Goal: Task Accomplishment & Management: Complete application form

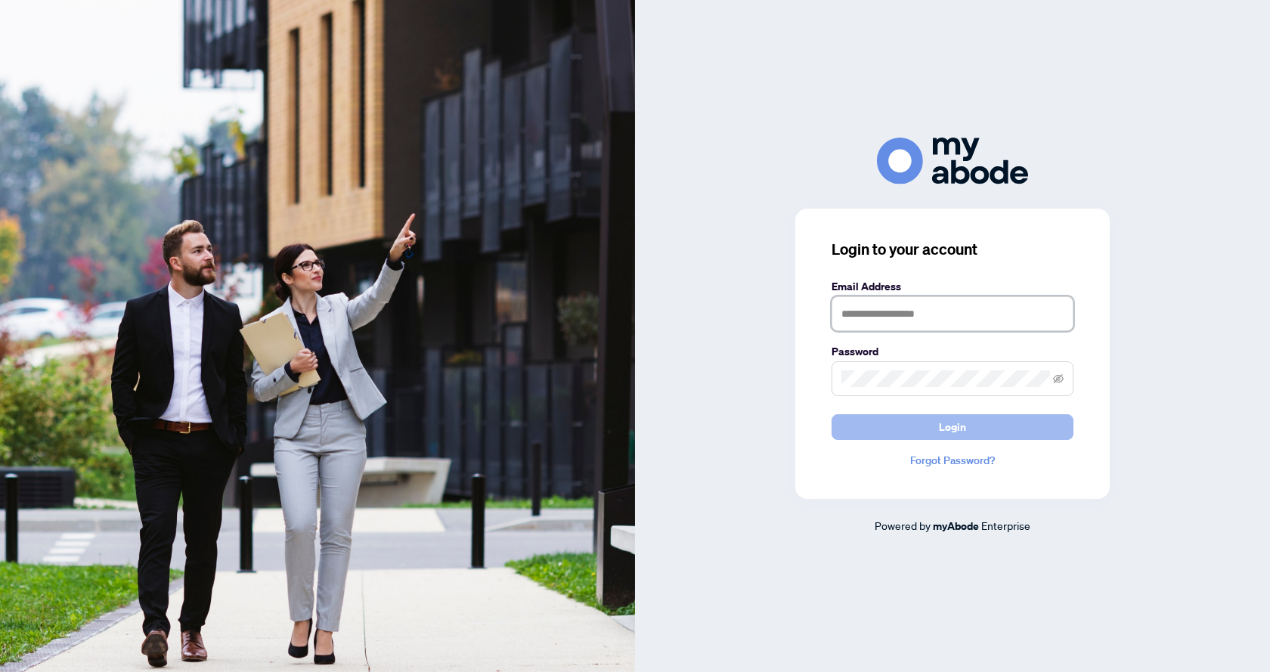
type input "**********"
click at [995, 432] on button "Login" at bounding box center [953, 427] width 242 height 26
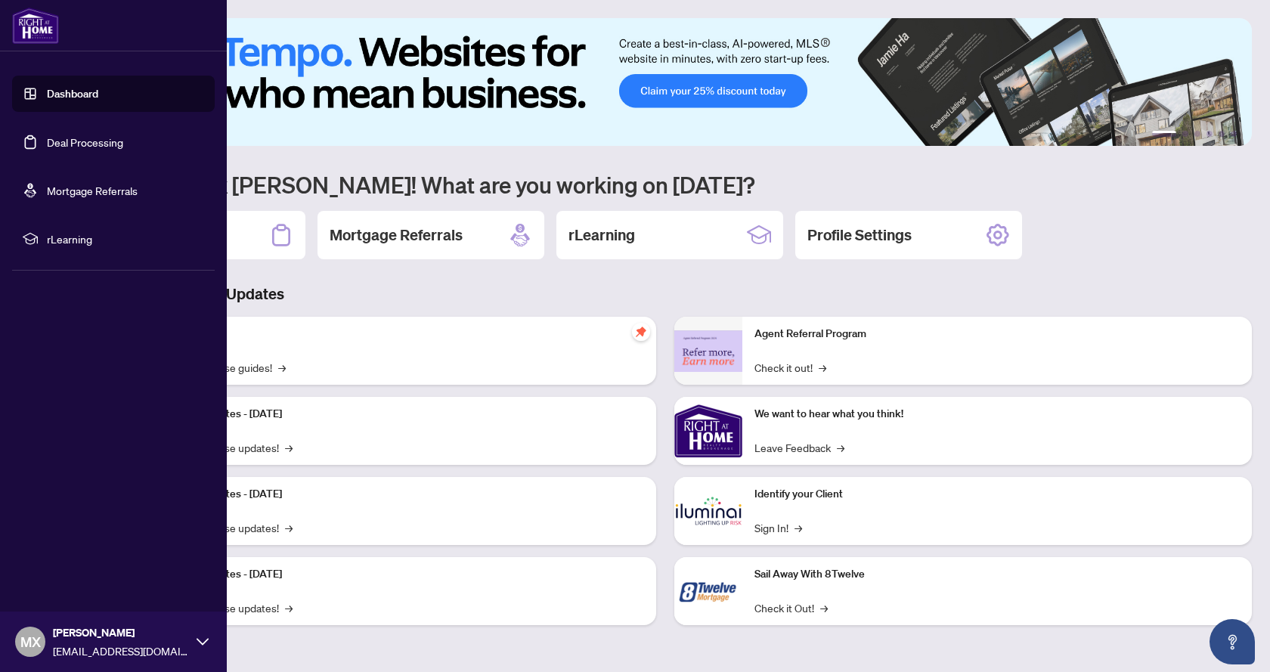
click at [72, 142] on link "Deal Processing" at bounding box center [85, 142] width 76 height 14
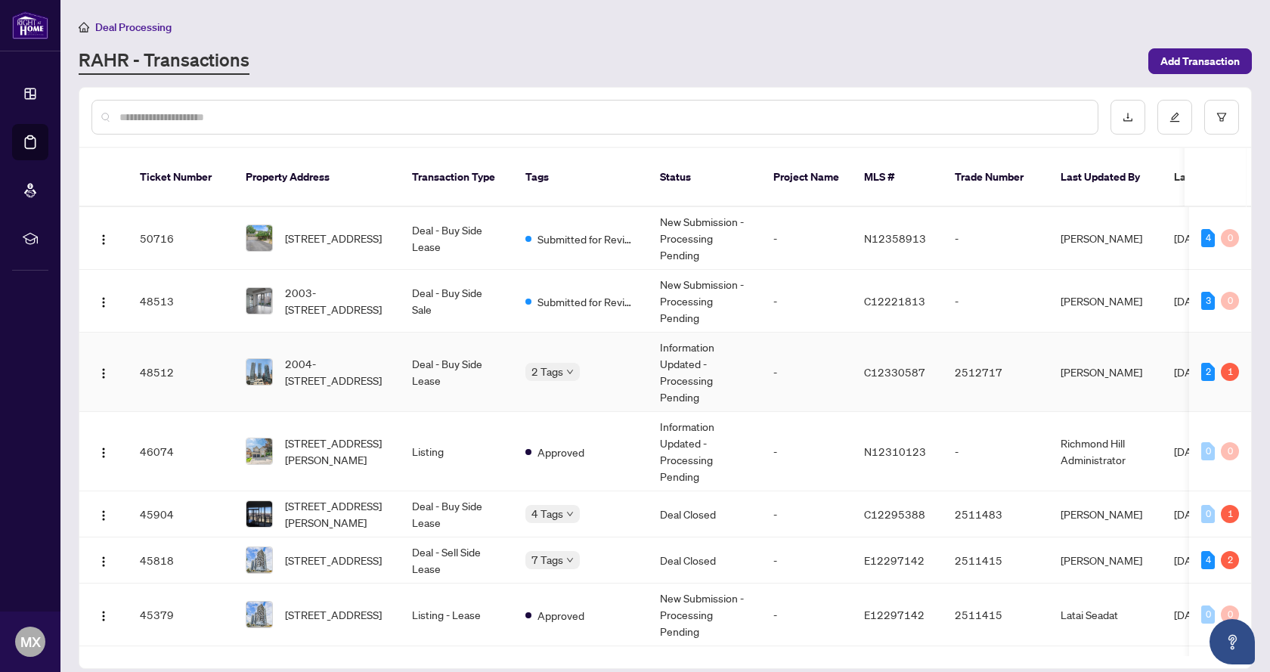
scroll to position [76, 0]
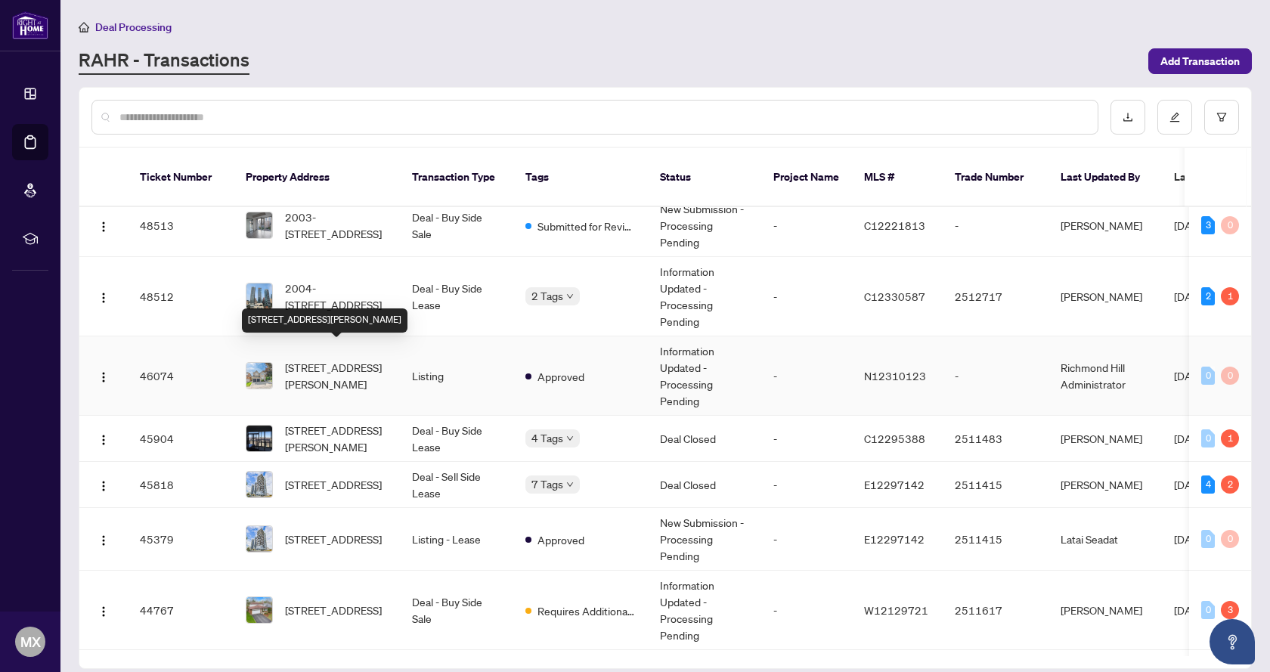
click at [353, 359] on span "[STREET_ADDRESS][PERSON_NAME]" at bounding box center [336, 375] width 103 height 33
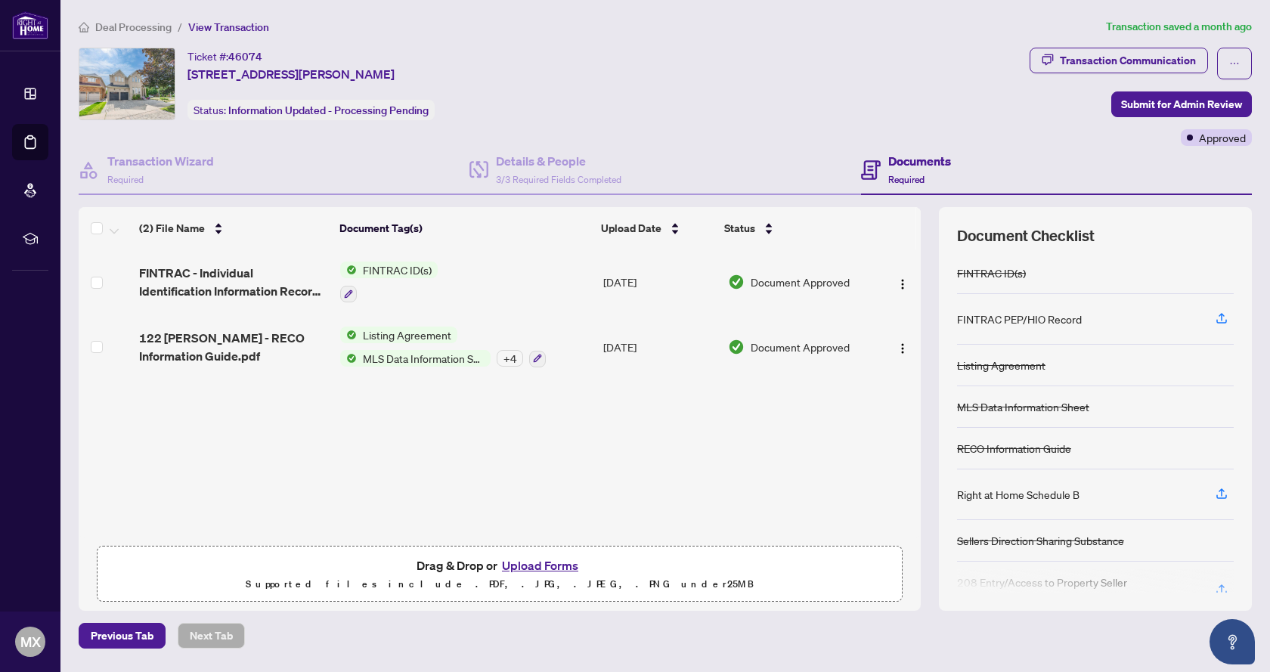
click at [553, 562] on button "Upload Forms" at bounding box center [539, 566] width 85 height 20
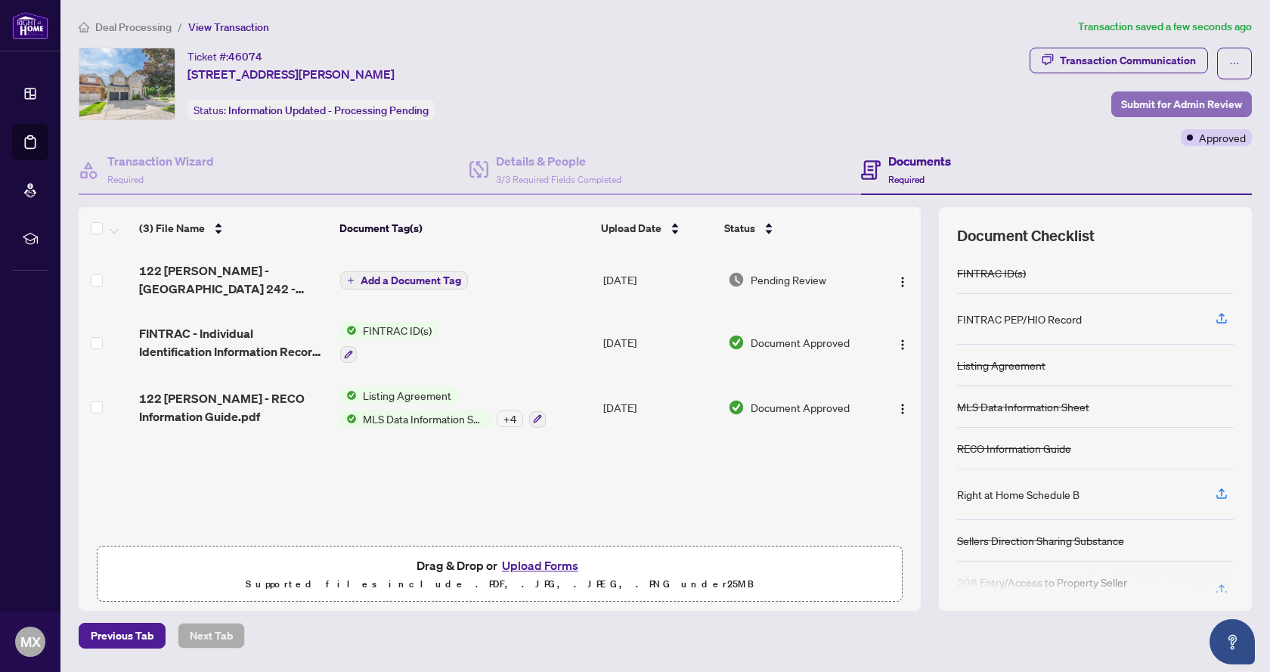
click at [1158, 107] on span "Submit for Admin Review" at bounding box center [1181, 104] width 121 height 24
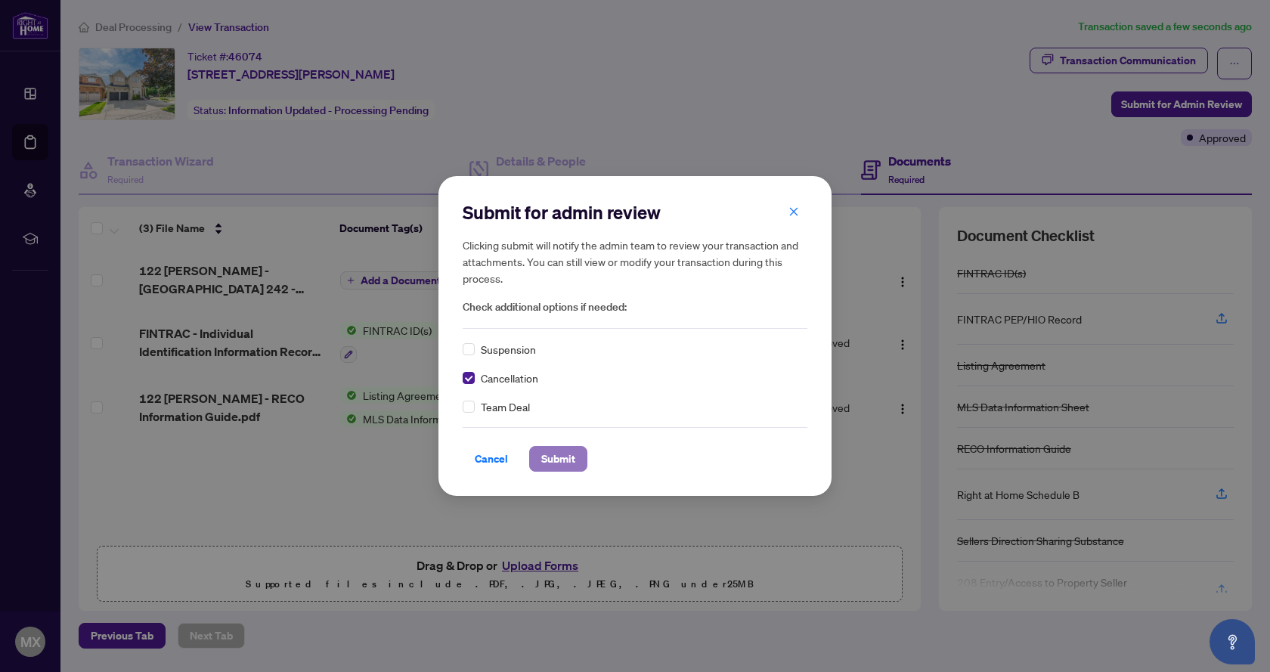
click at [562, 466] on span "Submit" at bounding box center [558, 459] width 34 height 24
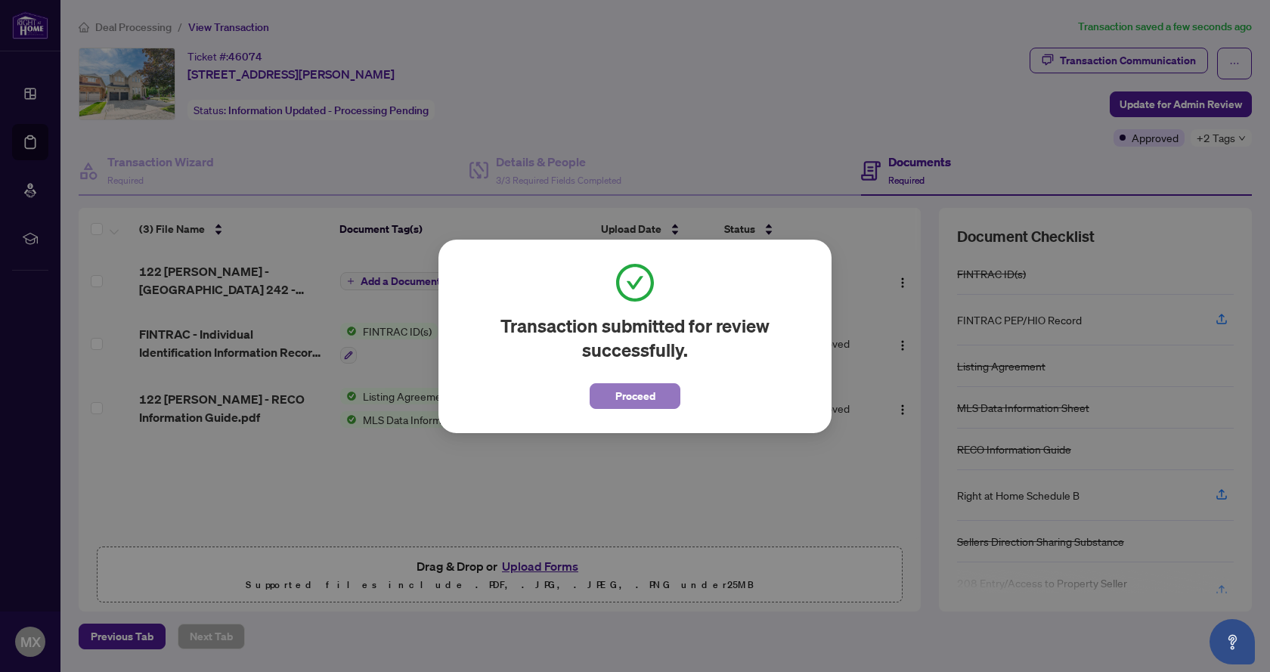
click at [661, 392] on button "Proceed" at bounding box center [635, 396] width 91 height 26
